Goal: Task Accomplishment & Management: Complete application form

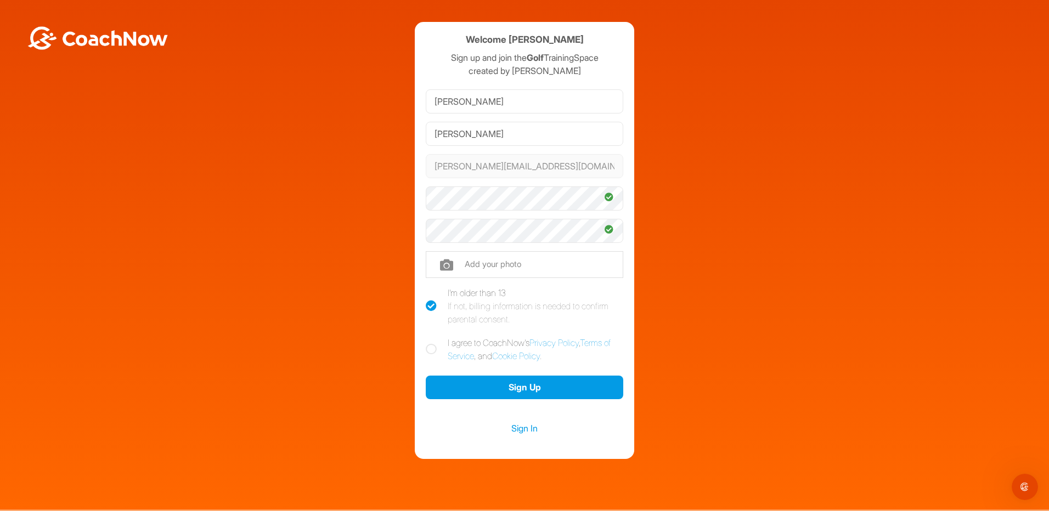
click at [429, 349] on icon at bounding box center [431, 349] width 11 height 11
click at [429, 344] on input "I agree to CoachNow's Privacy Policy , Terms of Service , and Cookie Policy ." at bounding box center [429, 339] width 7 height 7
checkbox input "true"
click at [467, 386] on button "Sign Up" at bounding box center [525, 388] width 198 height 24
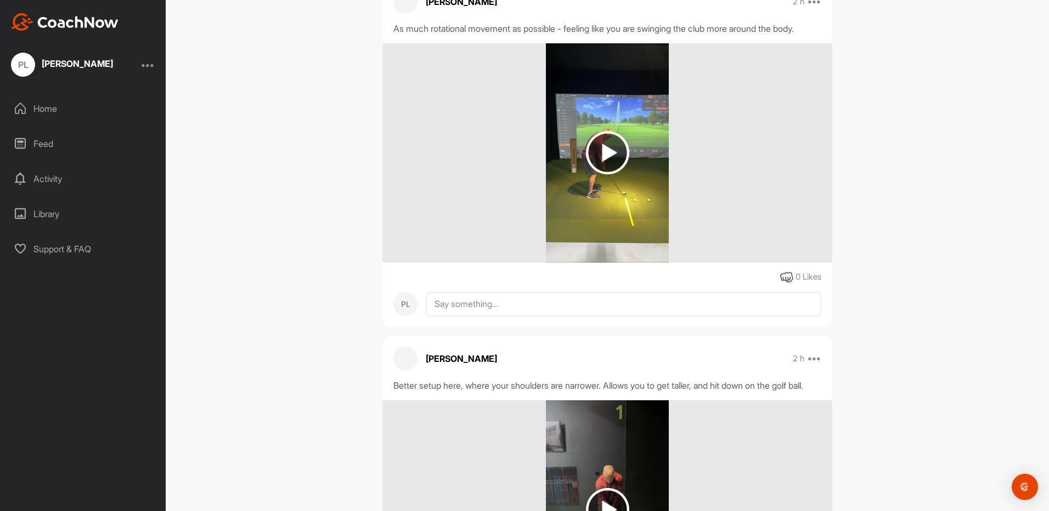
scroll to position [110, 0]
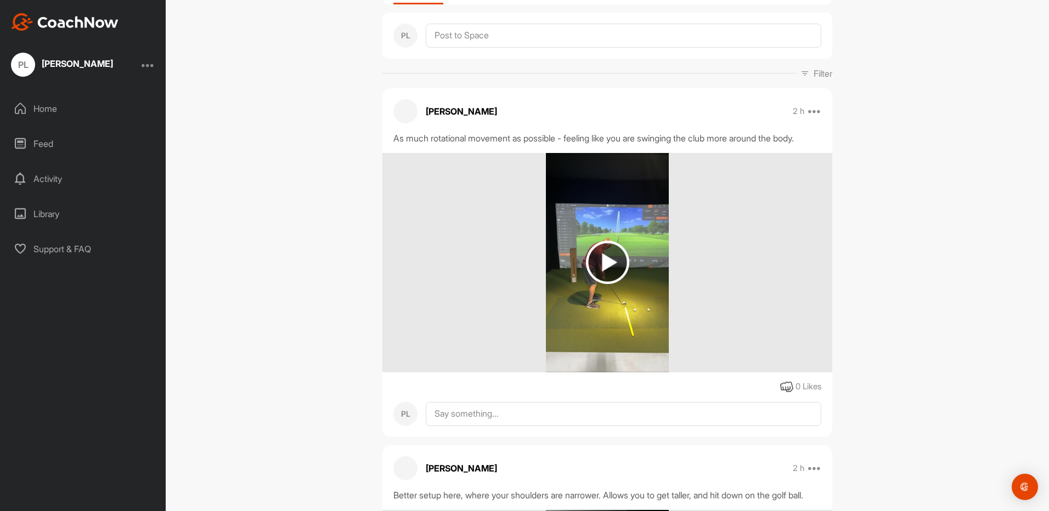
click at [599, 259] on img at bounding box center [607, 262] width 43 height 43
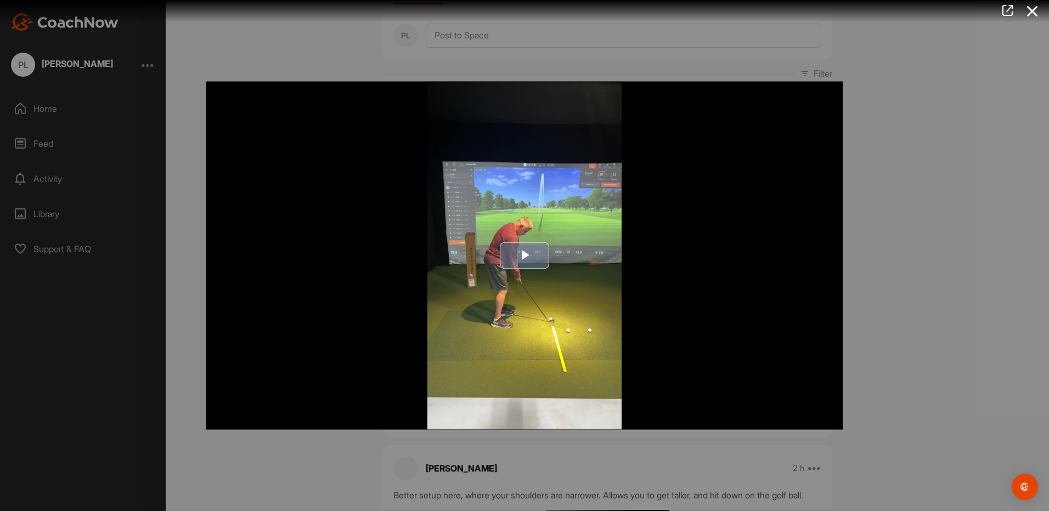
click at [525, 256] on span "Video Player" at bounding box center [525, 256] width 0 height 0
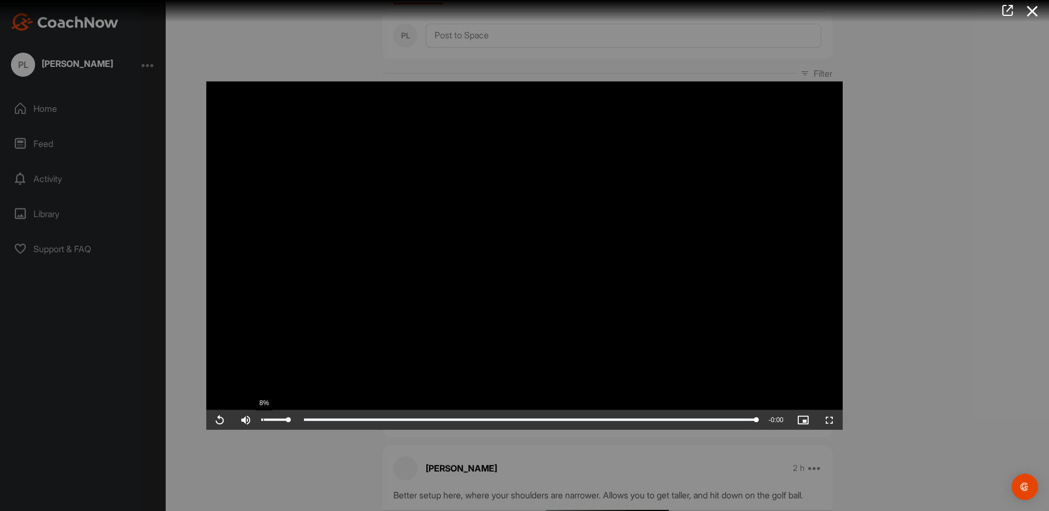
click at [264, 421] on div "8%" at bounding box center [274, 420] width 27 height 2
click at [264, 421] on div "Volume Level" at bounding box center [262, 420] width 3 height 2
drag, startPoint x: 756, startPoint y: 421, endPoint x: 273, endPoint y: 425, distance: 482.4
click at [273, 422] on div "0:00" at bounding box center [269, 420] width 9 height 3
click at [272, 422] on div "0:00" at bounding box center [269, 420] width 9 height 3
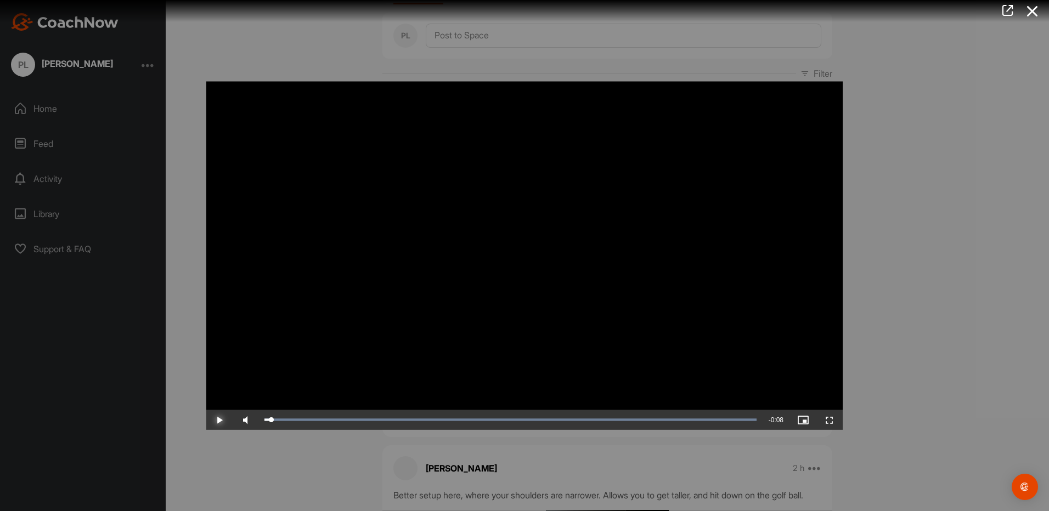
click at [217, 420] on span "Video Player" at bounding box center [219, 420] width 26 height 0
click at [1031, 8] on icon at bounding box center [1032, 11] width 25 height 20
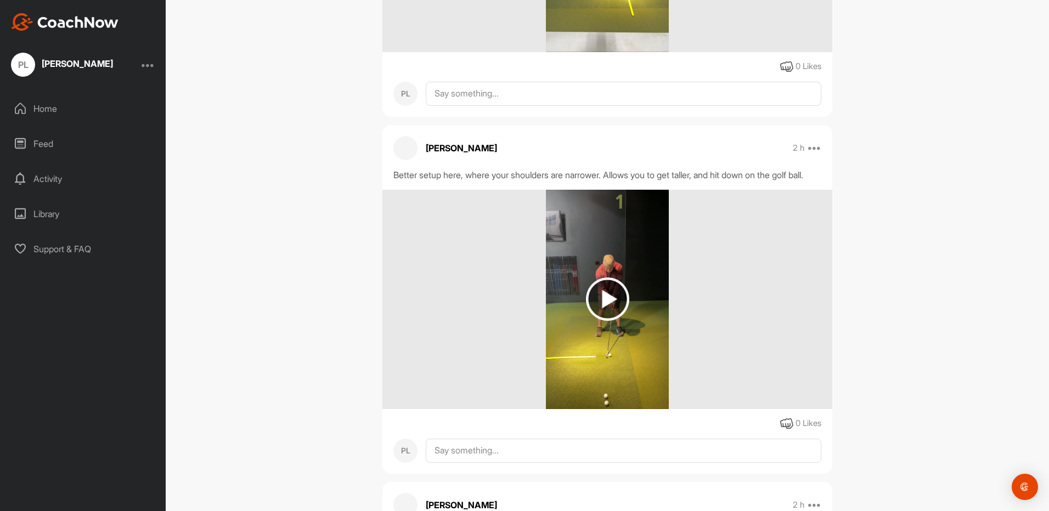
scroll to position [439, 0]
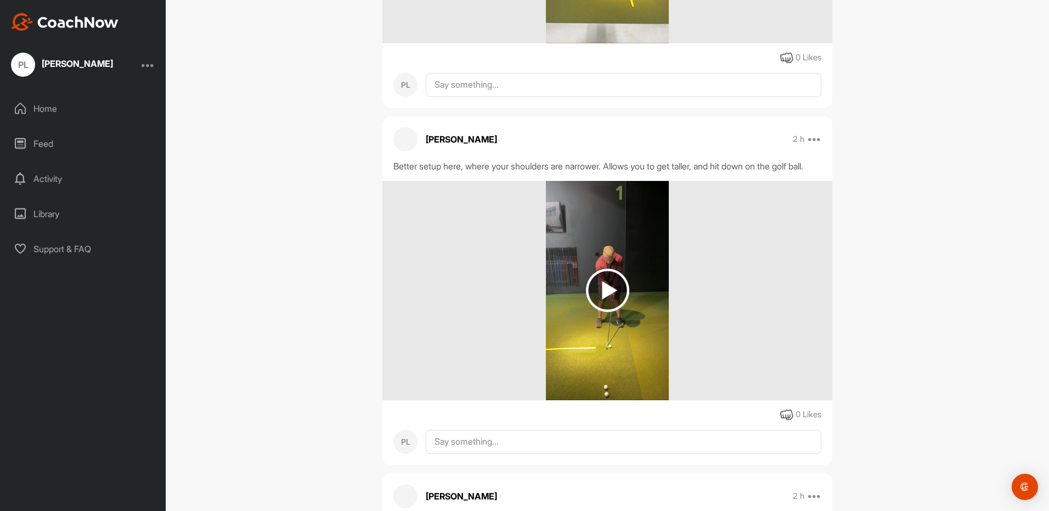
click at [601, 305] on img at bounding box center [607, 290] width 43 height 43
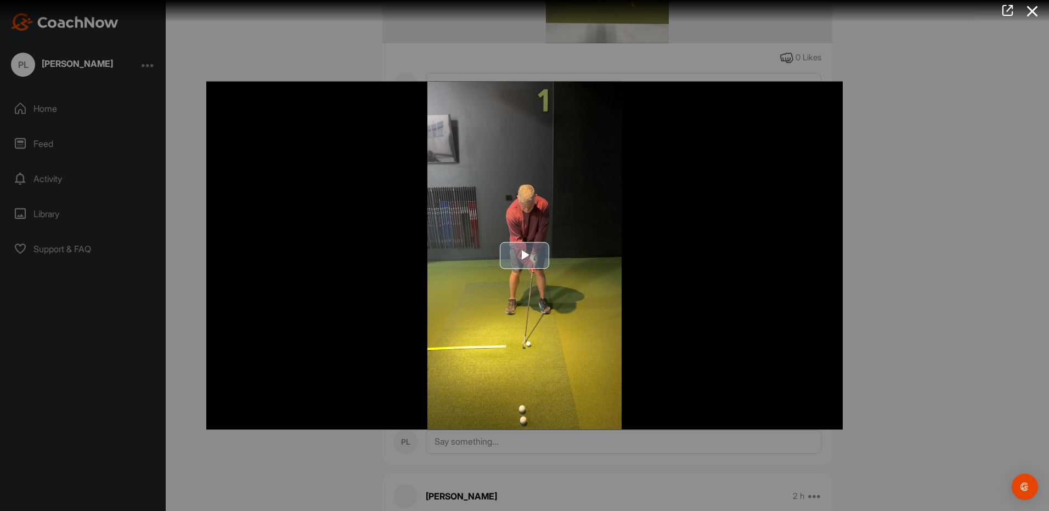
click at [525, 256] on span "Video Player" at bounding box center [525, 256] width 0 height 0
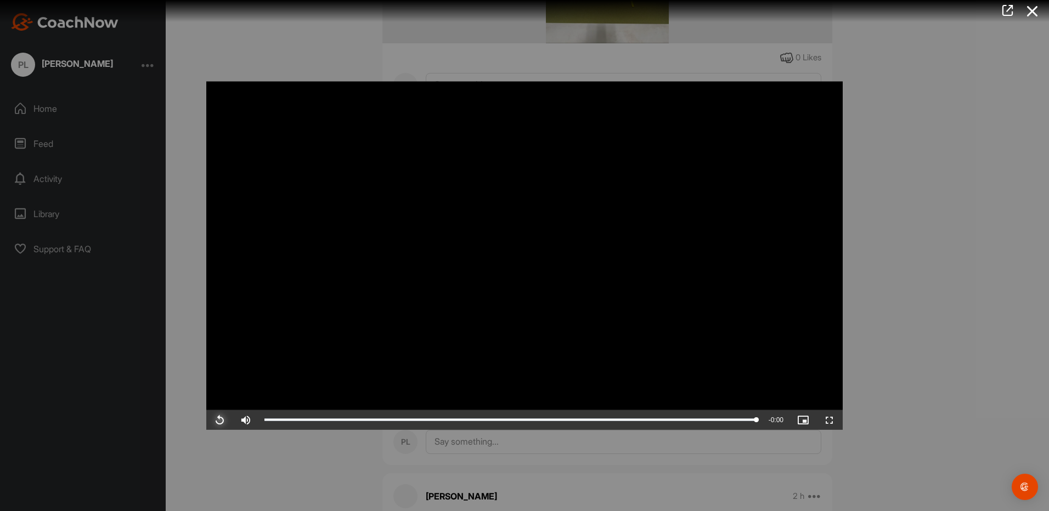
click at [222, 420] on span "Video Player" at bounding box center [219, 420] width 26 height 0
click at [261, 423] on div "0%" at bounding box center [274, 421] width 33 height 20
click at [262, 422] on div "0%" at bounding box center [274, 421] width 33 height 20
drag, startPoint x: 758, startPoint y: 422, endPoint x: 587, endPoint y: 417, distance: 170.8
click at [587, 419] on div "0:03" at bounding box center [426, 420] width 323 height 3
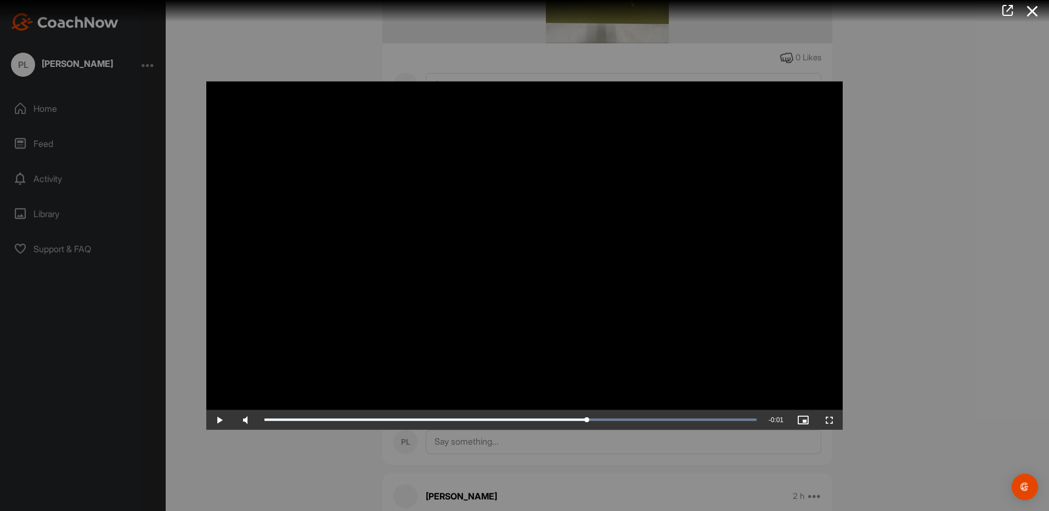
drag, startPoint x: 1034, startPoint y: 8, endPoint x: 1013, endPoint y: 24, distance: 27.0
click at [1033, 8] on icon at bounding box center [1032, 11] width 25 height 20
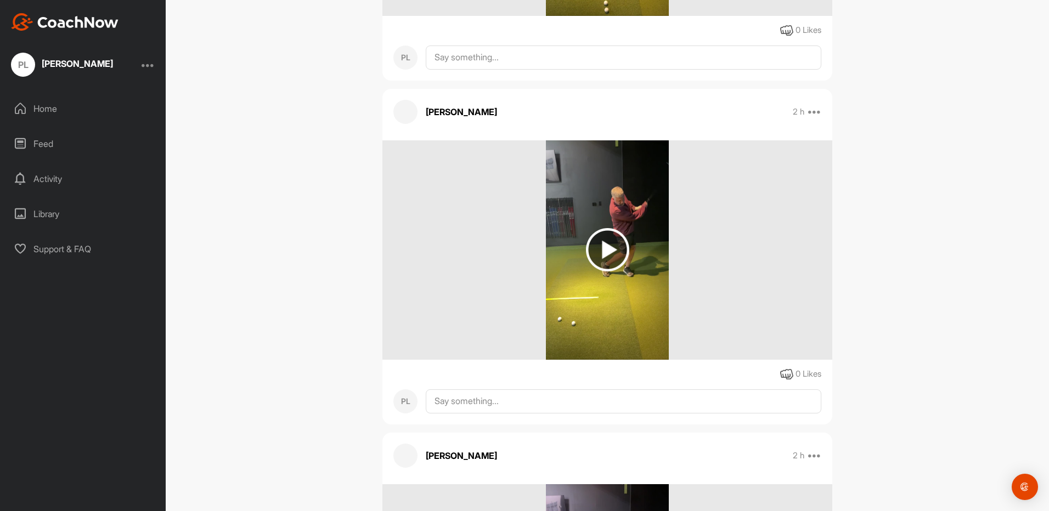
scroll to position [823, 0]
click at [601, 255] on img at bounding box center [607, 250] width 43 height 43
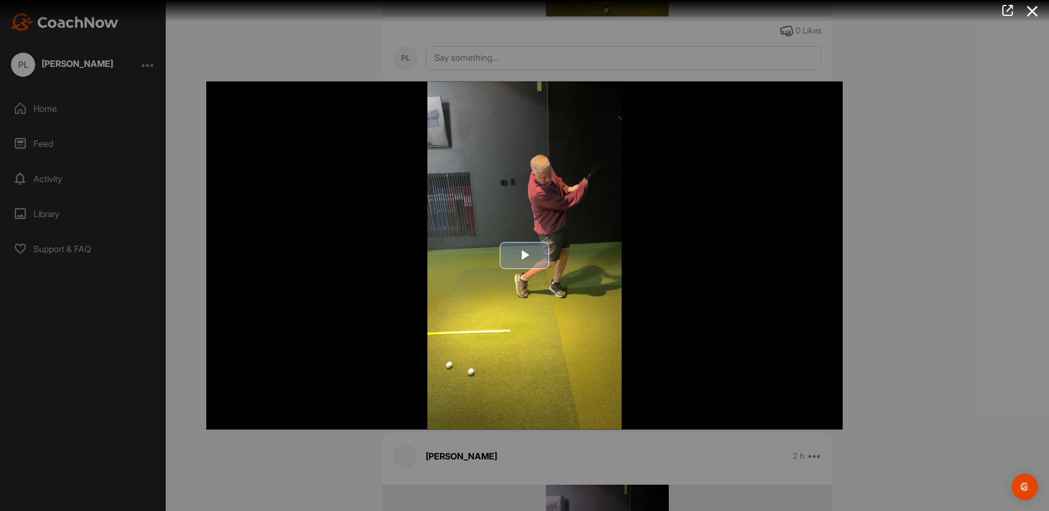
click at [525, 256] on span "Video Player" at bounding box center [525, 256] width 0 height 0
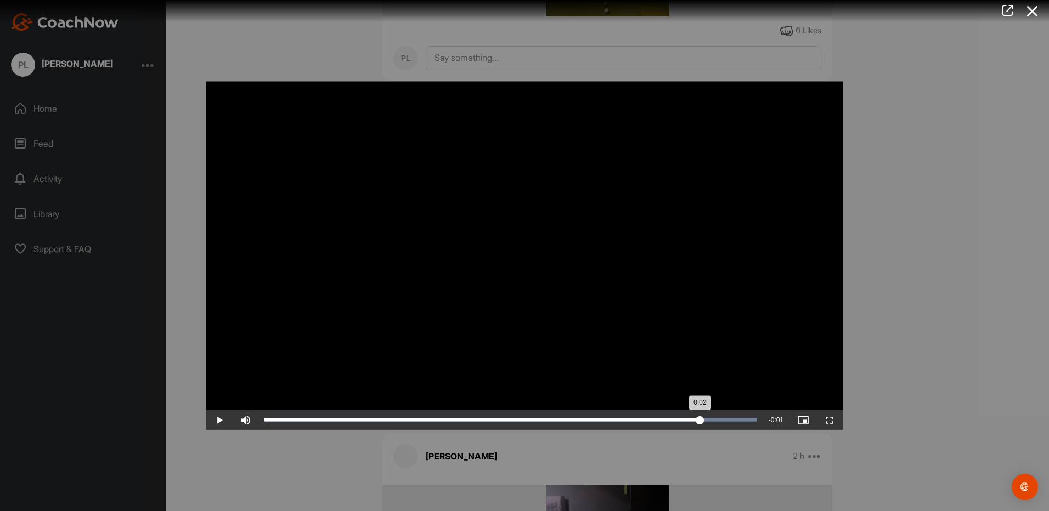
click at [700, 422] on div "Loaded : 100.00% 0:02 0:02" at bounding box center [511, 420] width 492 height 3
drag, startPoint x: 700, startPoint y: 422, endPoint x: 493, endPoint y: 412, distance: 206.6
click at [494, 419] on div "0:01" at bounding box center [380, 420] width 231 height 3
click at [1028, 11] on icon at bounding box center [1032, 11] width 25 height 20
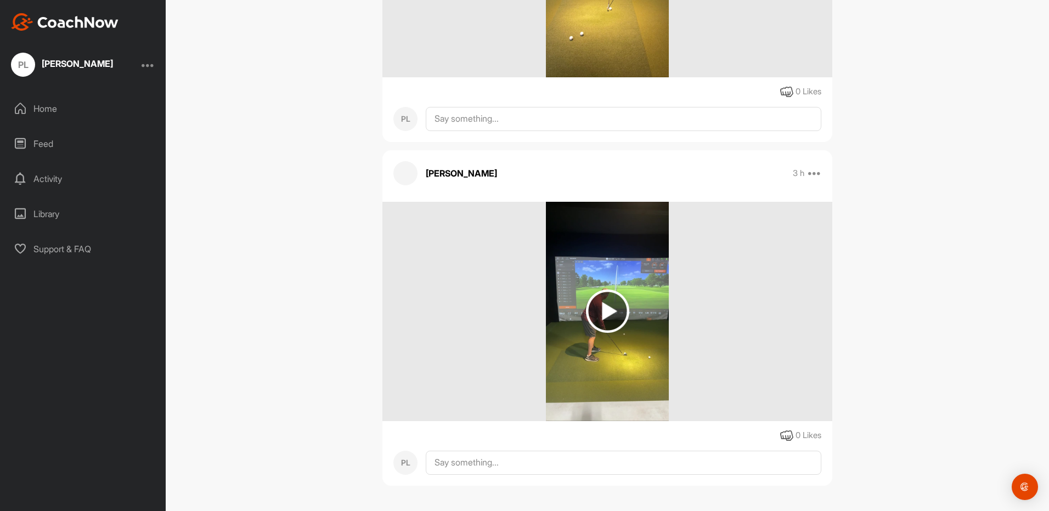
scroll to position [1472, 0]
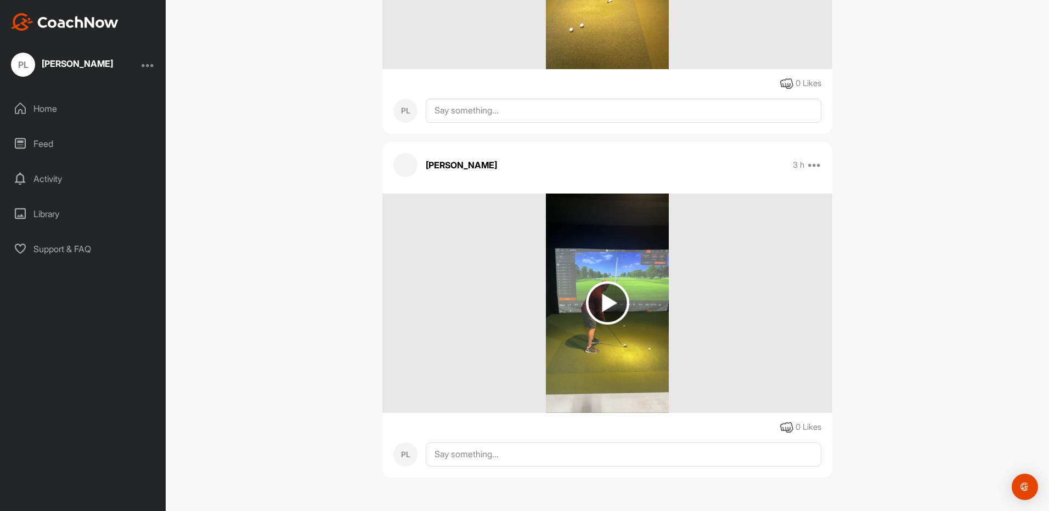
click at [598, 306] on img at bounding box center [607, 303] width 43 height 43
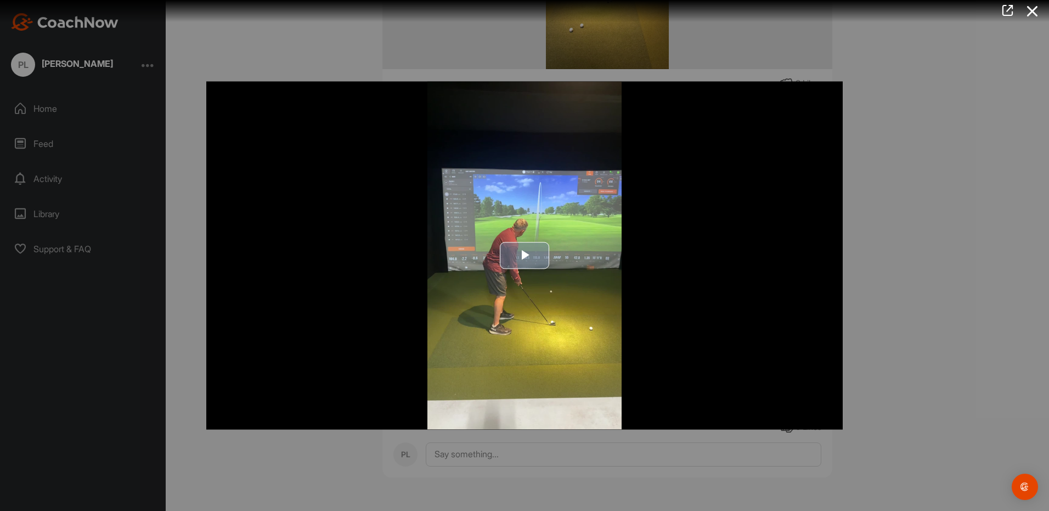
click at [525, 256] on span "Video Player" at bounding box center [525, 256] width 0 height 0
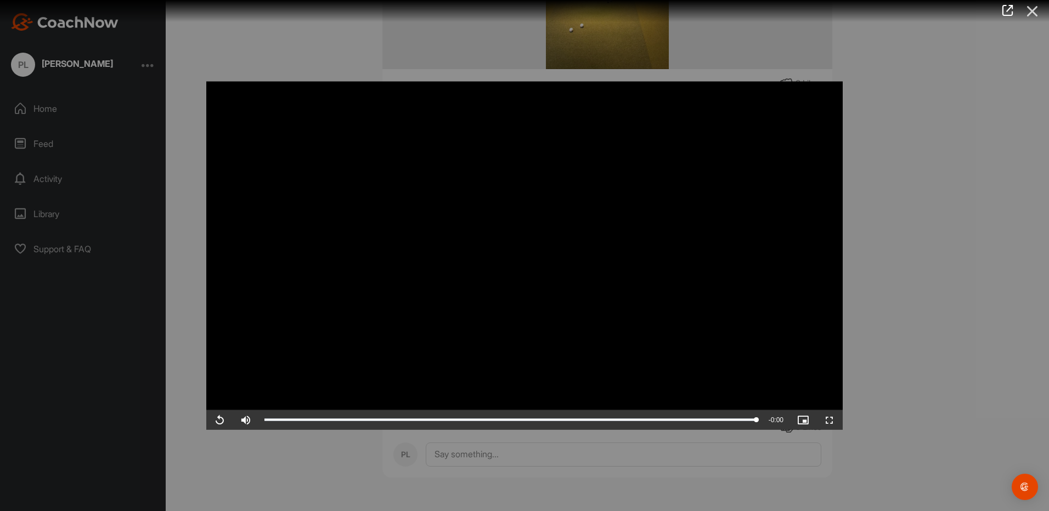
click at [1029, 13] on icon at bounding box center [1032, 11] width 25 height 20
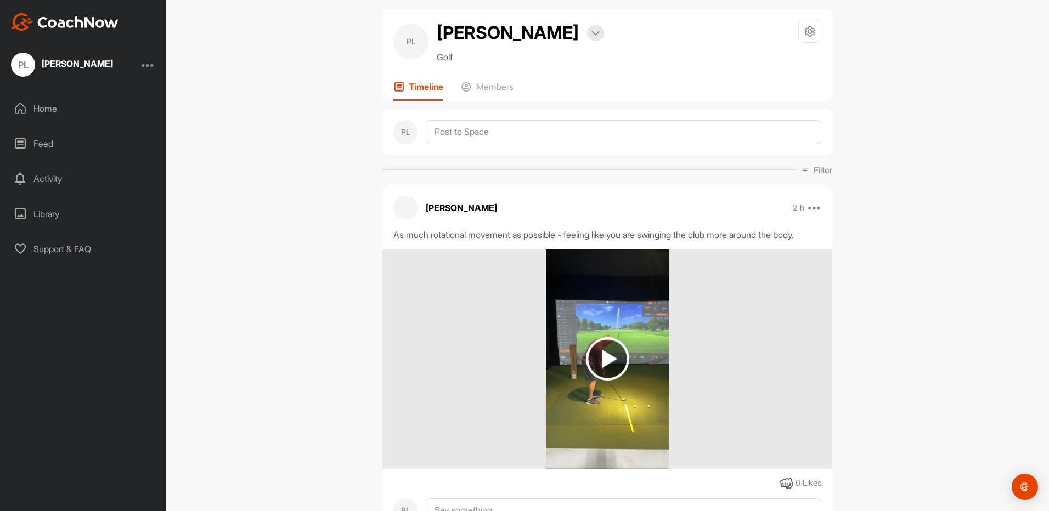
scroll to position [0, 0]
